Goal: Task Accomplishment & Management: Complete application form

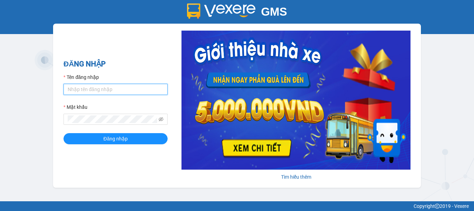
click at [81, 91] on input "Tên đăng nhập" at bounding box center [116, 89] width 104 height 11
type input "chi0346058058.vinhquang"
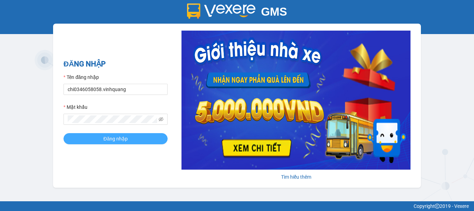
click at [118, 140] on span "Đăng nhập" at bounding box center [115, 139] width 24 height 8
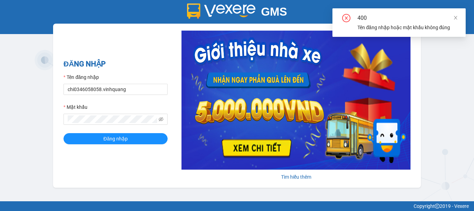
click at [458, 17] on div "400 Tên đăng nhập hoặc mật [PERSON_NAME] đúng" at bounding box center [399, 22] width 133 height 28
drag, startPoint x: 454, startPoint y: 17, endPoint x: 401, endPoint y: 36, distance: 56.0
click at [454, 17] on icon "close" at bounding box center [456, 17] width 5 height 5
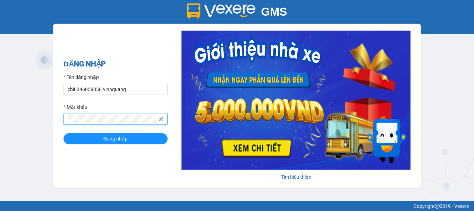
click at [50, 118] on div "GMS Hệ thống [PERSON_NAME] hàng [PERSON_NAME] NHẬP Tên đăng nhập chi0346058058.…" at bounding box center [237, 100] width 474 height 201
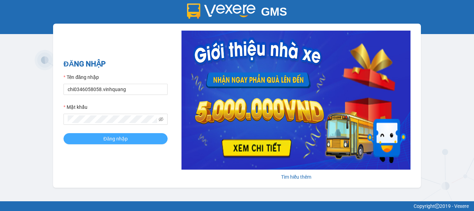
click at [103, 135] on button "Đăng nhập" at bounding box center [116, 138] width 104 height 11
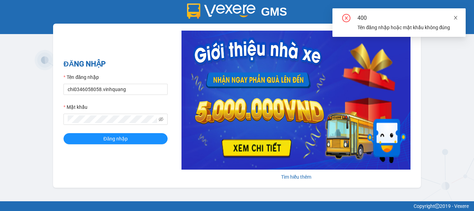
click at [457, 17] on icon "close" at bounding box center [456, 17] width 5 height 5
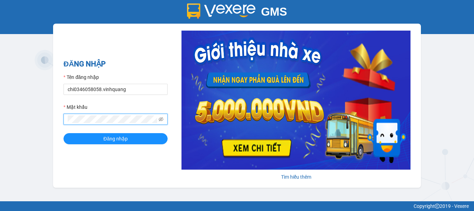
click at [48, 118] on div "GMS Hệ thống [PERSON_NAME] hàng [PERSON_NAME] NHẬP Tên đăng nhập chi0346058058.…" at bounding box center [237, 100] width 474 height 201
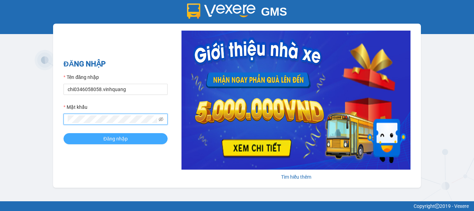
click at [110, 135] on span "Đăng nhập" at bounding box center [115, 139] width 24 height 8
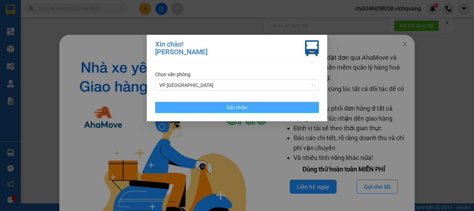
click at [250, 103] on button "Xác nhận" at bounding box center [237, 107] width 164 height 11
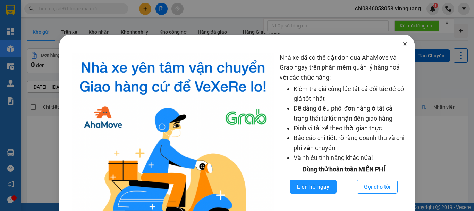
click at [402, 43] on icon "close" at bounding box center [405, 44] width 6 height 6
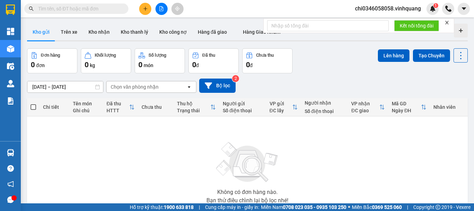
click at [51, 9] on input "text" at bounding box center [79, 9] width 82 height 8
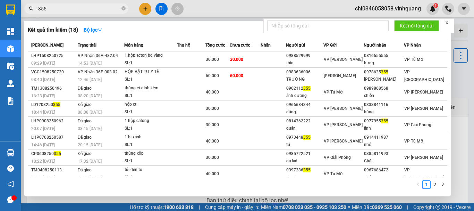
drag, startPoint x: 59, startPoint y: 10, endPoint x: 25, endPoint y: 9, distance: 34.4
click at [25, 9] on span "355" at bounding box center [76, 8] width 104 height 10
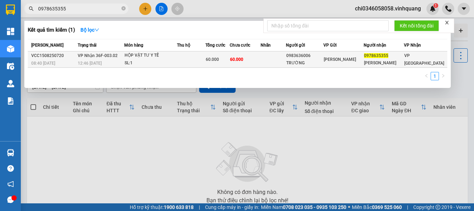
type input "0978635355"
click at [177, 58] on div "HỘP VẬT TƯ Y TẾ" at bounding box center [151, 56] width 52 height 8
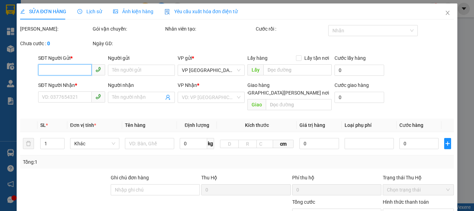
type input "0983636006"
type input "TRƯỜNG"
type input "0978635355"
type input "[PERSON_NAME]"
type input "60.000"
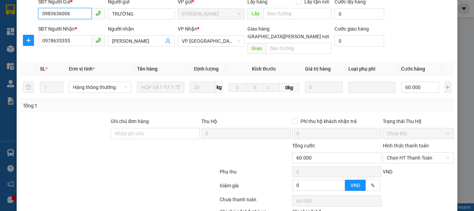
scroll to position [69, 0]
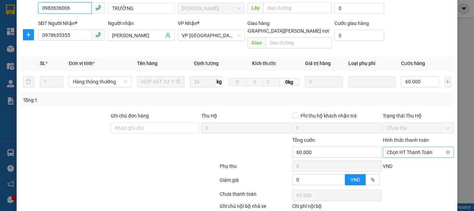
click at [407, 147] on span "Chọn HT Thanh Toán" at bounding box center [418, 152] width 63 height 10
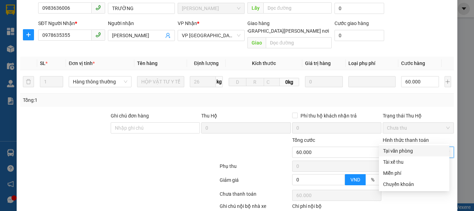
click at [405, 150] on div "Tại văn phòng" at bounding box center [414, 151] width 62 height 8
type input "0"
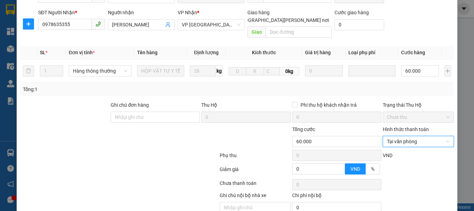
scroll to position [97, 0]
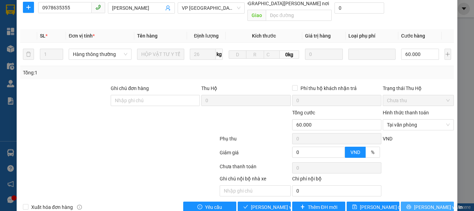
click at [418, 203] on span "[PERSON_NAME] và In" at bounding box center [438, 207] width 49 height 8
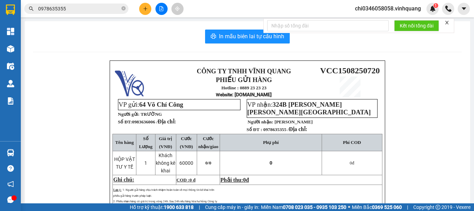
click at [78, 11] on input "0978635355" at bounding box center [79, 9] width 82 height 8
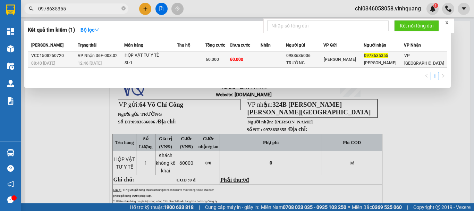
click at [118, 59] on div "12:46 [DATE]" at bounding box center [101, 63] width 46 height 8
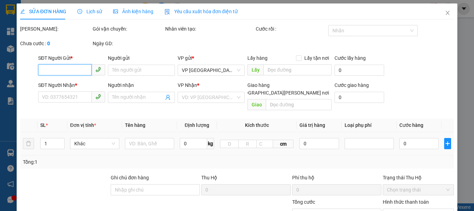
type input "0983636006"
type input "TRƯỜNG"
type input "0978635355"
type input "[PERSON_NAME]"
type input "60.000"
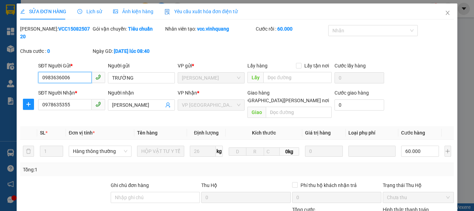
scroll to position [97, 0]
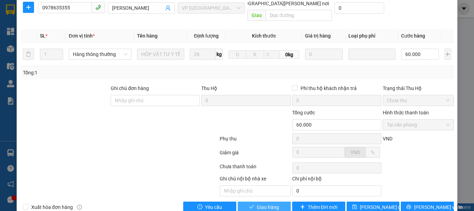
click at [266, 203] on span "Giao hàng" at bounding box center [268, 207] width 22 height 8
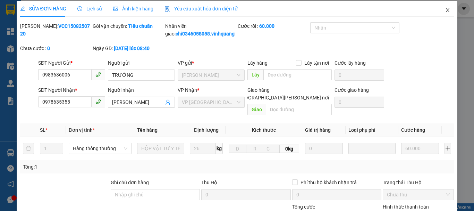
scroll to position [0, 0]
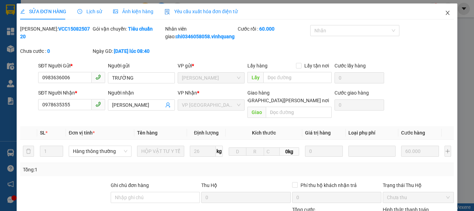
click at [443, 9] on span "Close" at bounding box center [447, 12] width 19 height 19
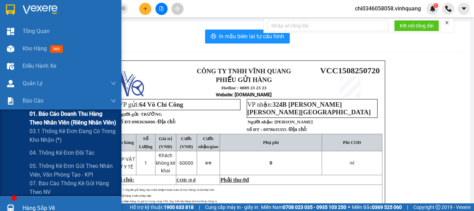
drag, startPoint x: 40, startPoint y: 114, endPoint x: 45, endPoint y: 114, distance: 5.2
click at [40, 115] on span "01. Báo cáo doanh thu hàng theo nhân viên (riêng nhân viên)" at bounding box center [73, 117] width 87 height 17
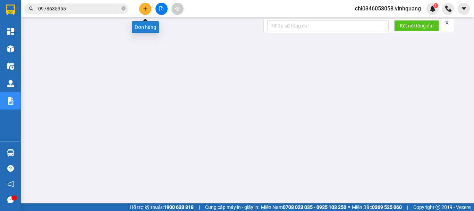
click at [145, 8] on icon "plus" at bounding box center [145, 8] width 5 height 5
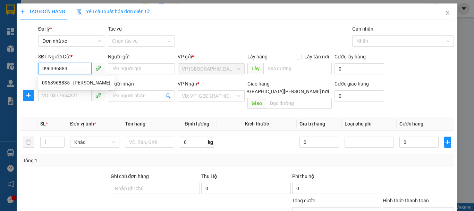
type input "0963968835"
click at [63, 84] on div "0963968835 - [PERSON_NAME]" at bounding box center [76, 83] width 68 height 8
type input "hoàng"
type input "0865959613"
type input "tùng"
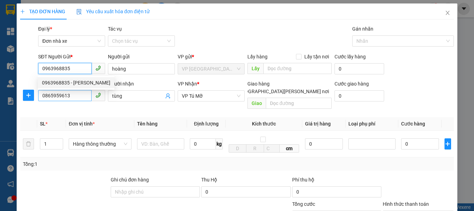
type input "0963968835"
click at [77, 98] on input "0865959613" at bounding box center [64, 95] width 53 height 11
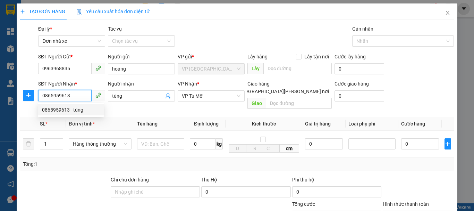
click at [69, 110] on div "0865959613 - tùng" at bounding box center [71, 110] width 58 height 8
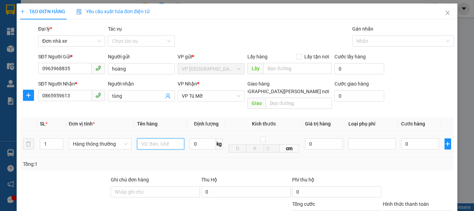
click at [145, 138] on input "text" at bounding box center [160, 143] width 47 height 11
type input "1 hộp cactong"
click at [192, 138] on input "0" at bounding box center [203, 143] width 26 height 11
type input "2"
drag, startPoint x: 356, startPoint y: 158, endPoint x: 412, endPoint y: 161, distance: 56.0
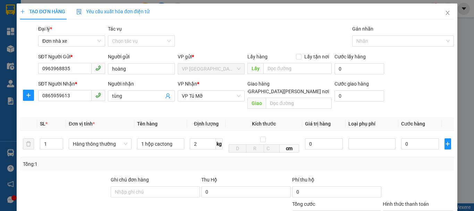
click at [360, 160] on div "Tổng: 1" at bounding box center [237, 164] width 429 height 8
type input "30.000"
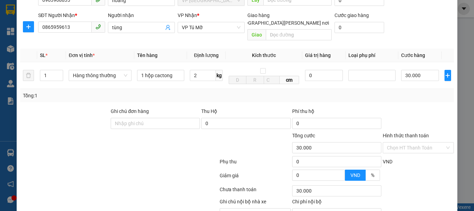
scroll to position [69, 0]
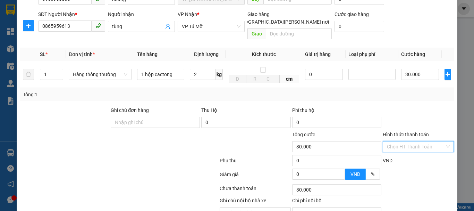
click at [412, 141] on input "Hình thức thanh toán" at bounding box center [416, 146] width 58 height 10
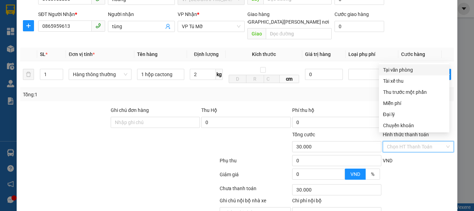
click at [400, 68] on div "Tại văn phòng" at bounding box center [414, 70] width 62 height 8
type input "0"
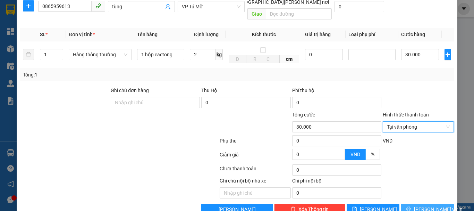
scroll to position [99, 0]
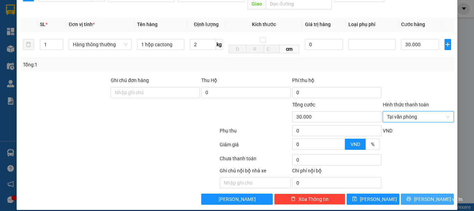
click at [418, 195] on span "[PERSON_NAME] và In" at bounding box center [438, 199] width 49 height 8
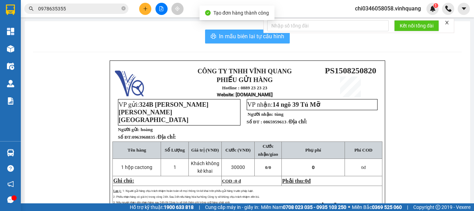
click at [238, 37] on span "In mẫu biên lai tự cấu hình" at bounding box center [251, 36] width 65 height 9
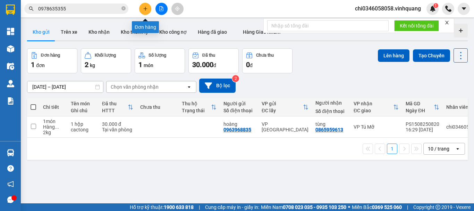
click at [145, 8] on icon "plus" at bounding box center [145, 8] width 5 height 5
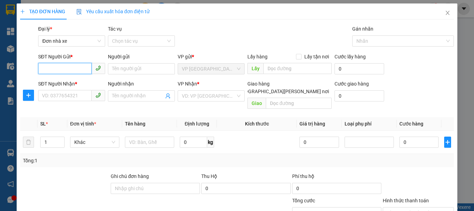
click at [45, 66] on input "SĐT Người Gửi *" at bounding box center [64, 68] width 53 height 11
drag, startPoint x: 72, startPoint y: 66, endPoint x: 18, endPoint y: 72, distance: 54.1
click at [18, 72] on div "TẠO ĐƠN HÀNG Yêu cầu xuất [PERSON_NAME] điện tử Transit Pickup Surcharge Ids Tr…" at bounding box center [237, 154] width 441 height 302
type input "0965336813"
click at [60, 83] on div "0965336813 - [PERSON_NAME]" at bounding box center [76, 83] width 68 height 8
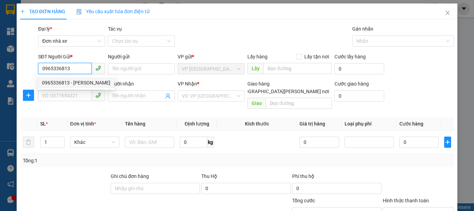
type input "Hương"
type input "0968439790"
type input "Thịnh"
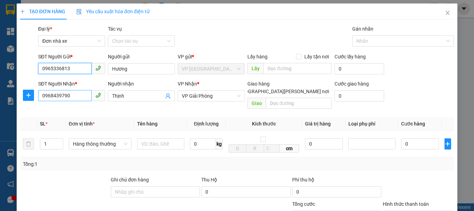
type input "0965336813"
click at [74, 96] on input "0968439790" at bounding box center [64, 95] width 53 height 11
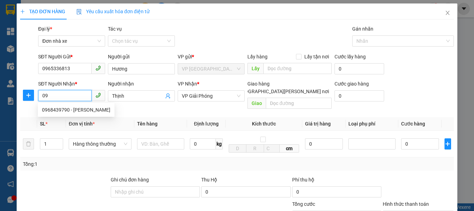
type input "0"
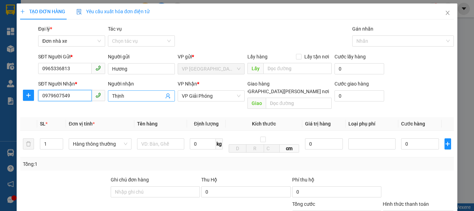
type input "0979607549"
drag, startPoint x: 128, startPoint y: 92, endPoint x: 108, endPoint y: 98, distance: 21.0
click at [108, 98] on span "Thịnh" at bounding box center [141, 95] width 67 height 11
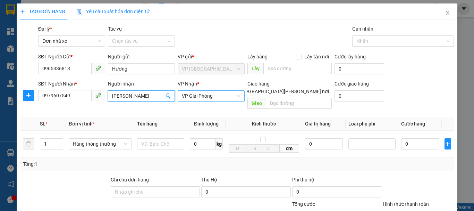
click at [201, 94] on span "VP Giải Phóng" at bounding box center [211, 96] width 59 height 10
type input "[PERSON_NAME]"
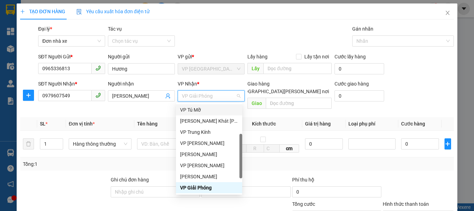
click at [200, 112] on div "VP Tú Mỡ" at bounding box center [209, 110] width 58 height 8
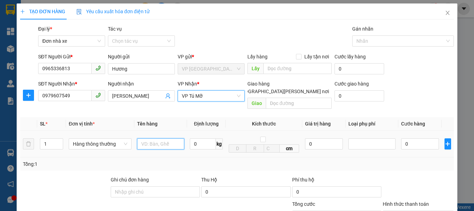
click at [158, 138] on input "text" at bounding box center [160, 143] width 47 height 11
type input "1 hộp cactong"
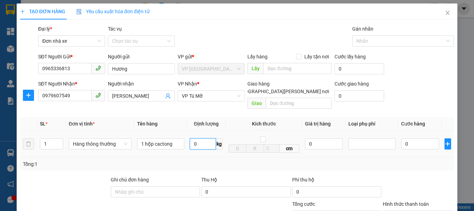
click at [196, 138] on input "0" at bounding box center [203, 143] width 26 height 11
type input "2"
click at [368, 167] on div "Transit Pickup Surcharge Ids Transit Deliver Surcharge Ids Transit Deliver Surc…" at bounding box center [237, 164] width 434 height 279
type input "30.000"
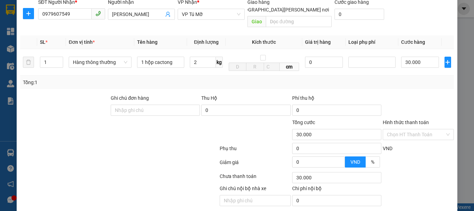
scroll to position [99, 0]
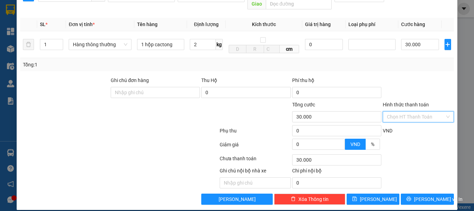
click at [409, 111] on input "Hình thức thanh toán" at bounding box center [416, 116] width 58 height 10
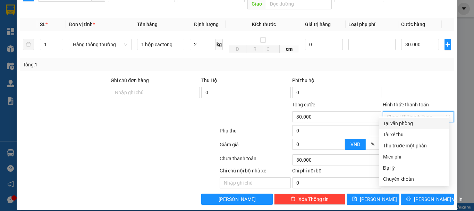
click at [397, 122] on div "Tại văn phòng" at bounding box center [414, 123] width 62 height 8
type input "0"
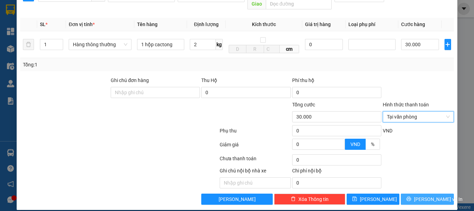
click at [426, 195] on span "[PERSON_NAME] và In" at bounding box center [438, 199] width 49 height 8
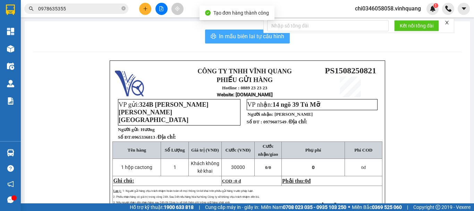
click at [233, 34] on span "In mẫu biên lai tự cấu hình" at bounding box center [251, 36] width 65 height 9
